Goal: Navigation & Orientation: Find specific page/section

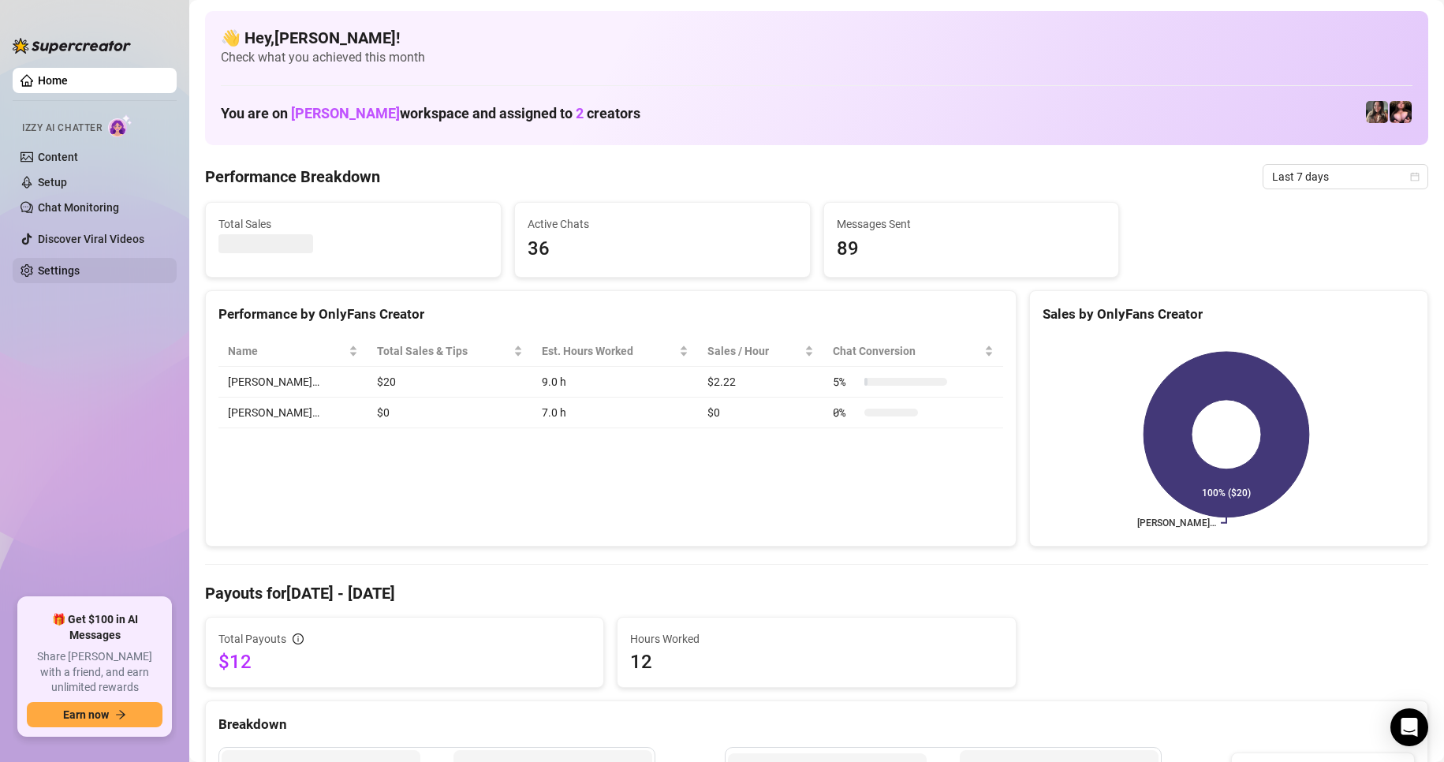
click at [62, 265] on link "Settings" at bounding box center [59, 270] width 42 height 13
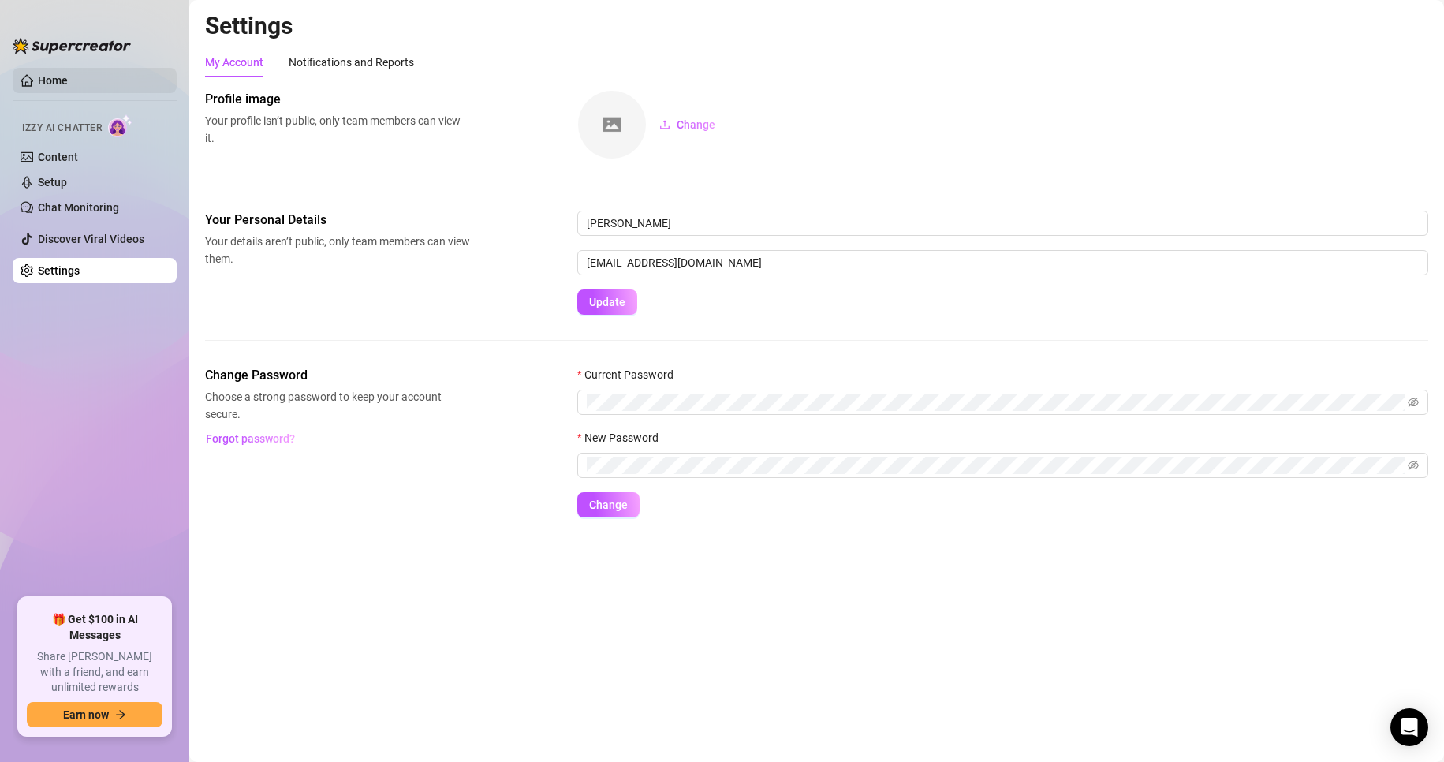
click at [68, 74] on link "Home" at bounding box center [53, 80] width 30 height 13
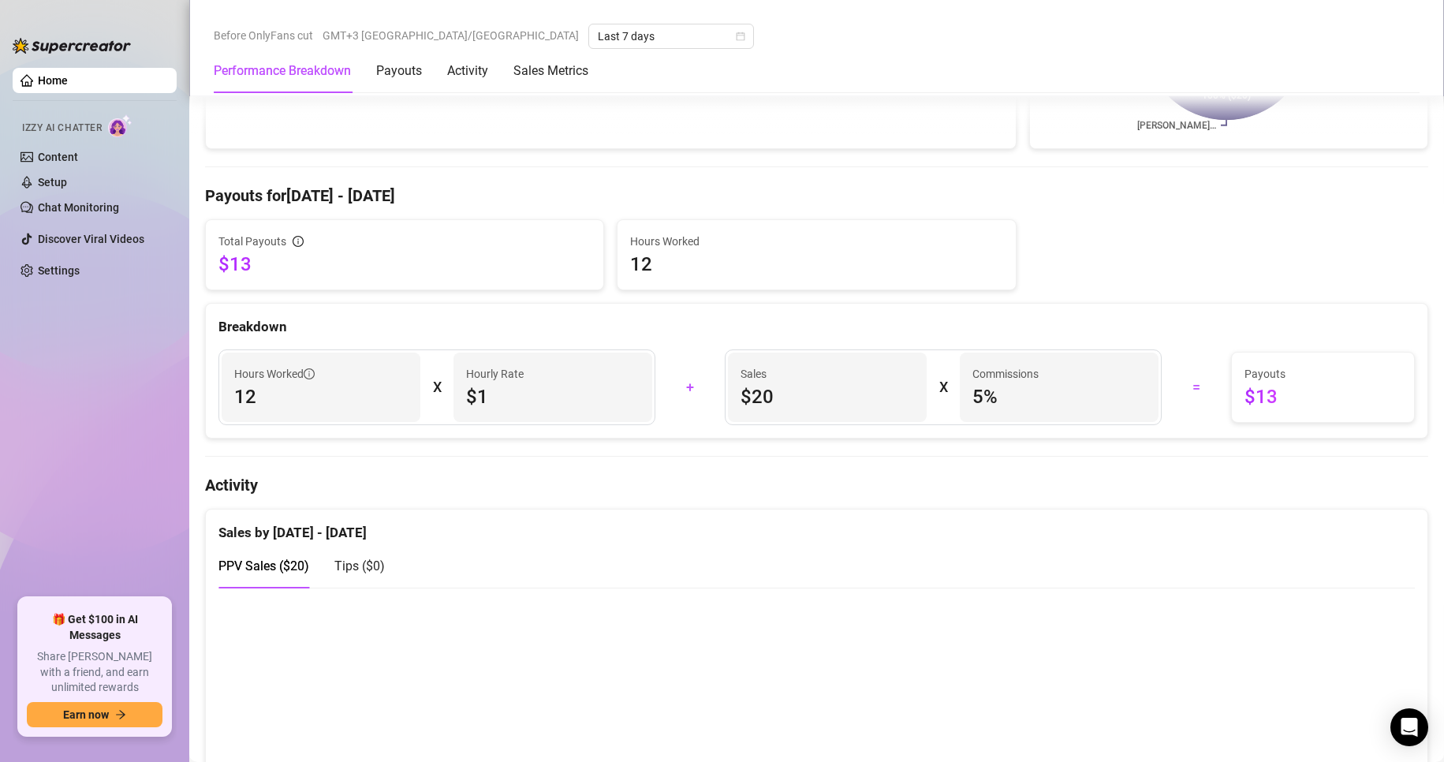
scroll to position [398, 0]
